Goal: Information Seeking & Learning: Learn about a topic

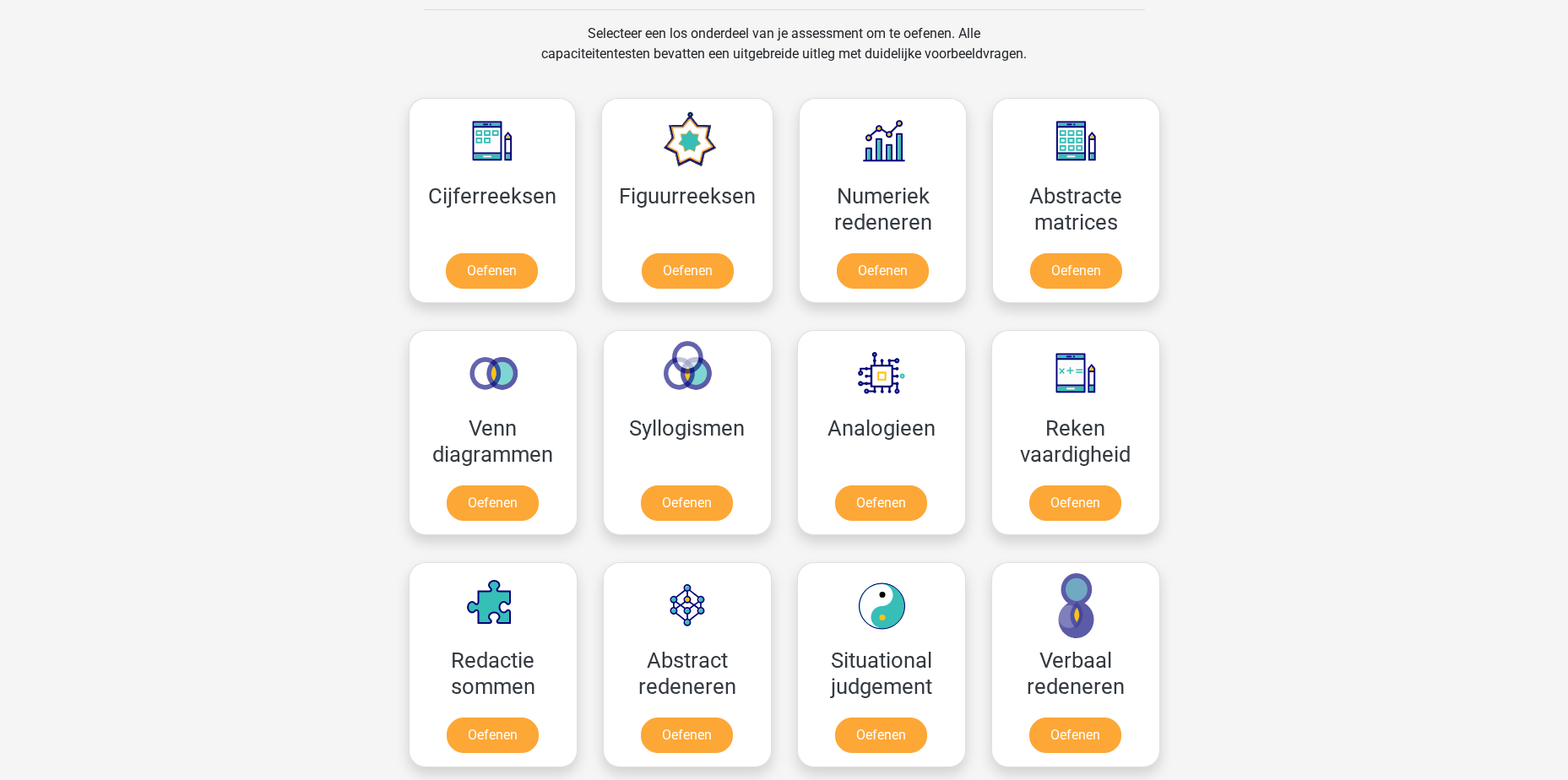
scroll to position [675, 0]
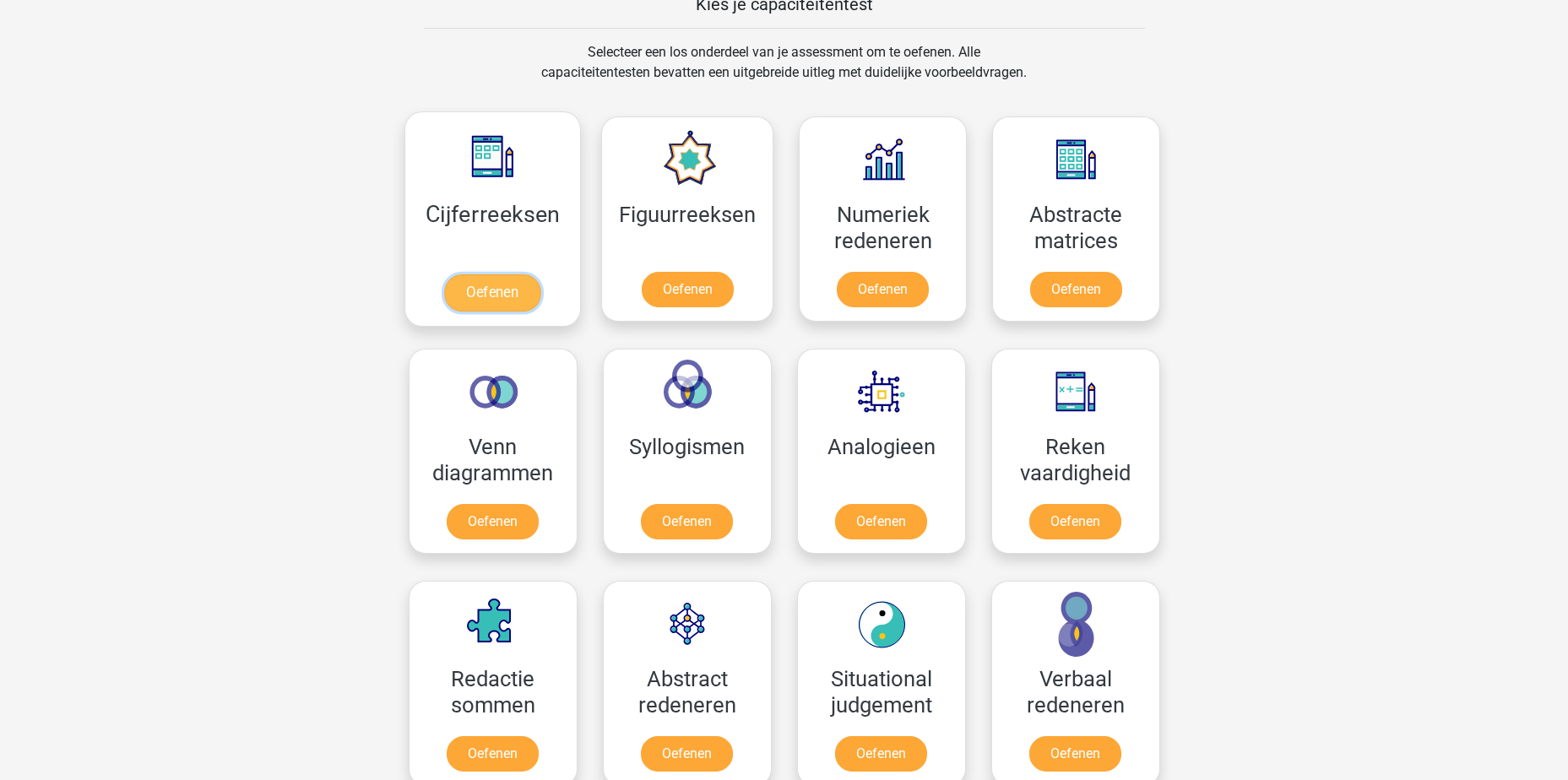
click at [508, 285] on link "Oefenen" at bounding box center [492, 293] width 96 height 37
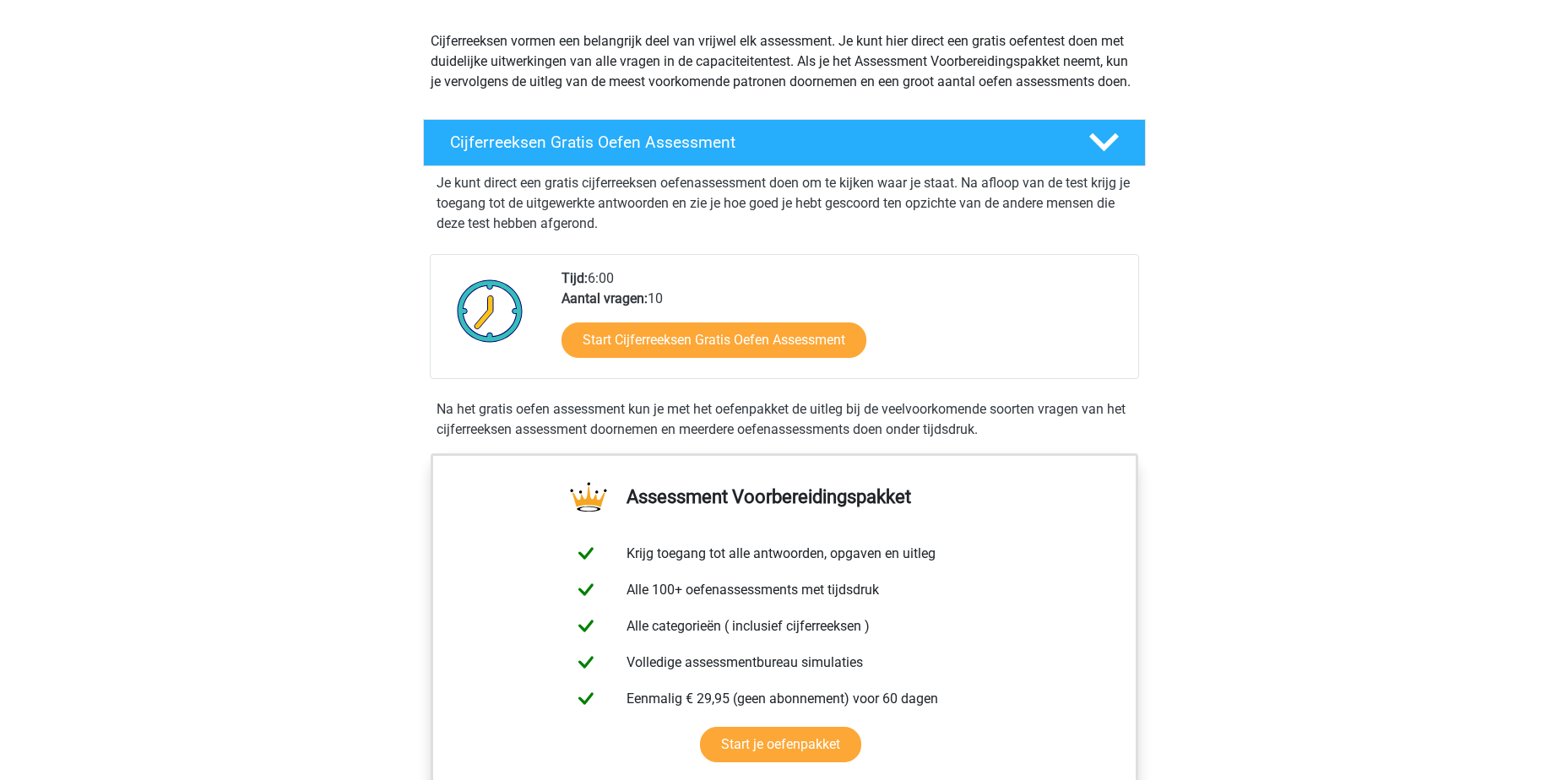
scroll to position [169, 0]
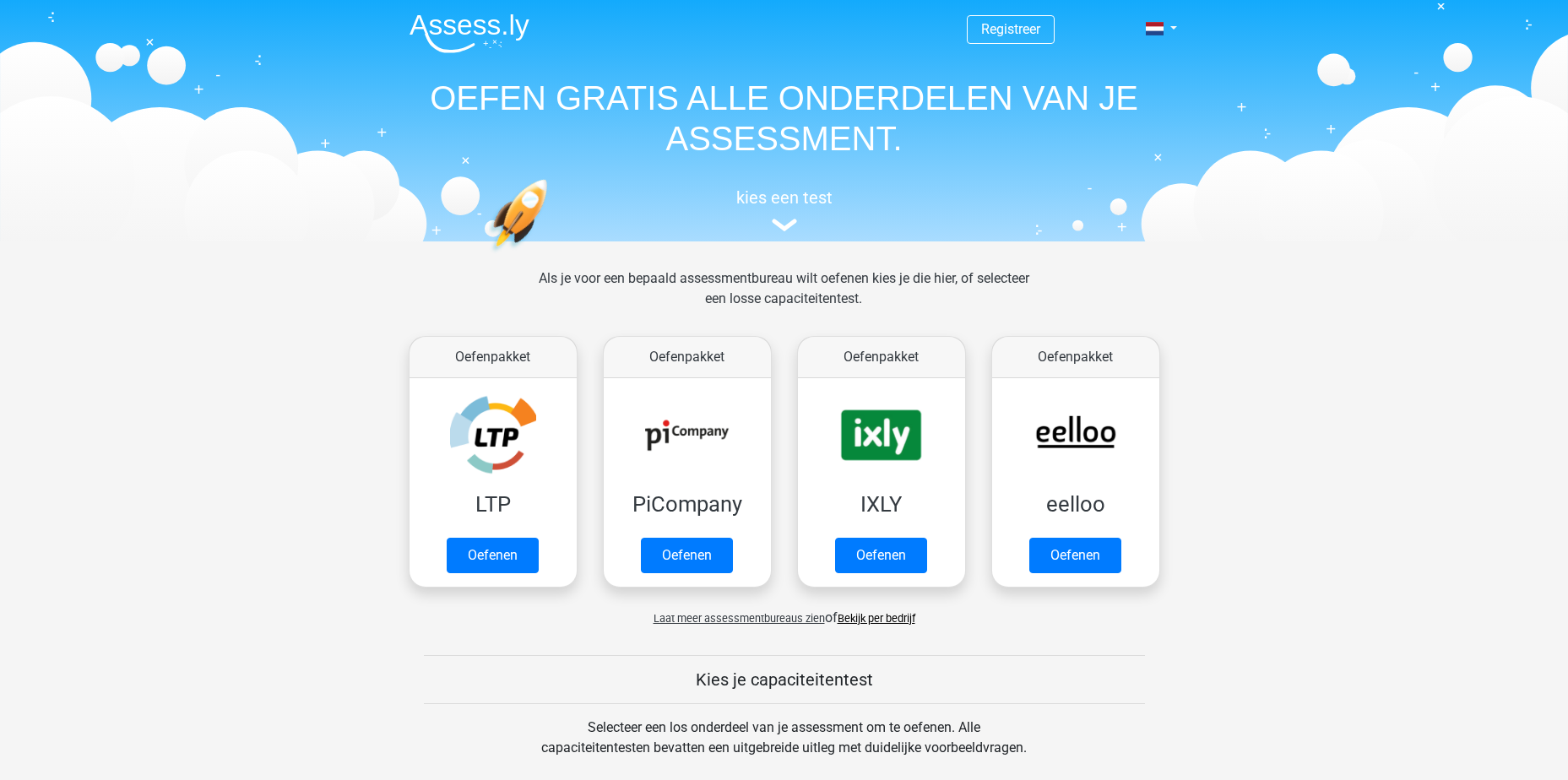
scroll to position [675, 0]
